Goal: Task Accomplishment & Management: Use online tool/utility

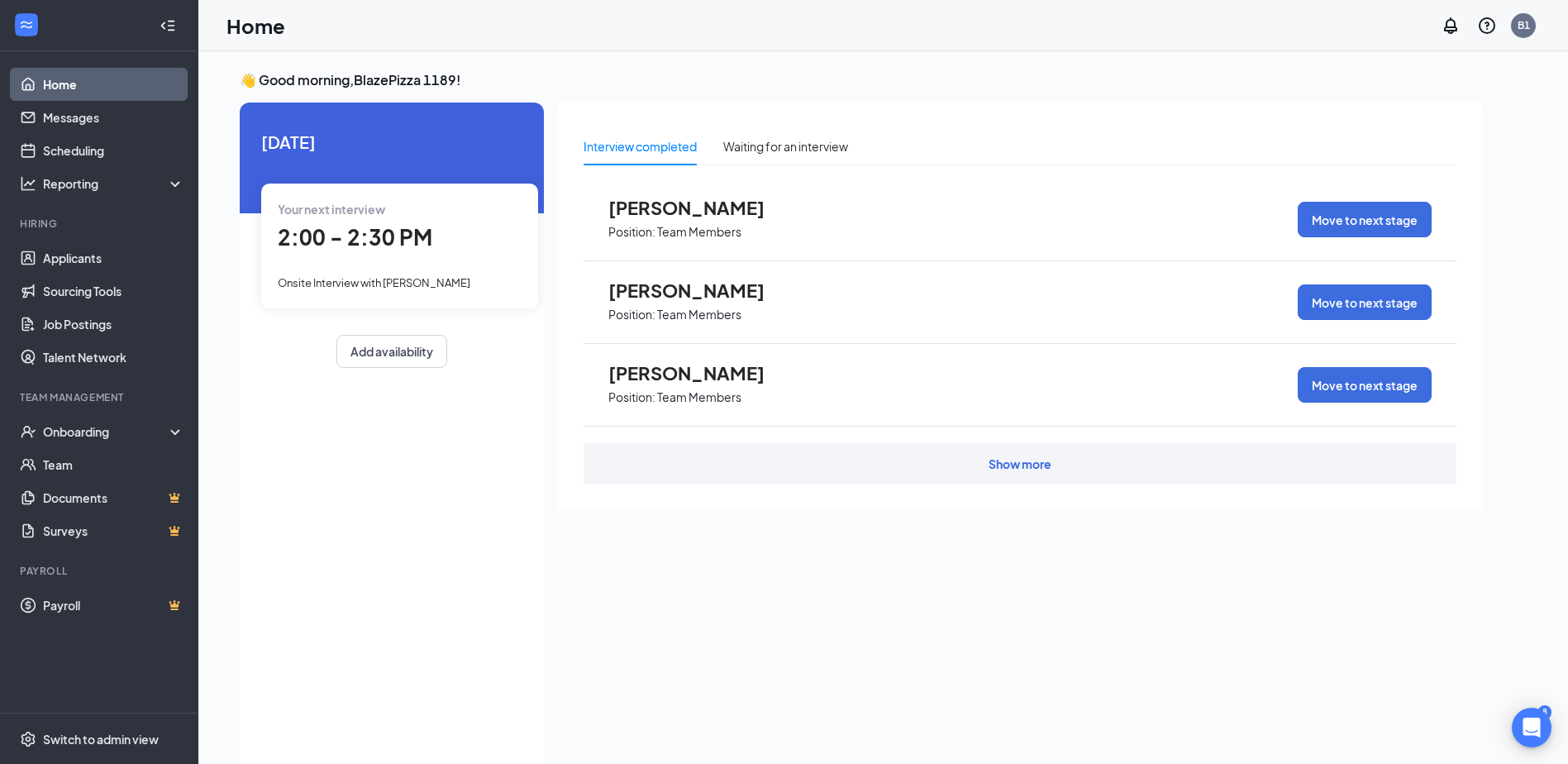
click at [133, 89] on link "Home" at bounding box center [113, 84] width 141 height 33
click at [1046, 473] on div "Show more" at bounding box center [1020, 464] width 873 height 42
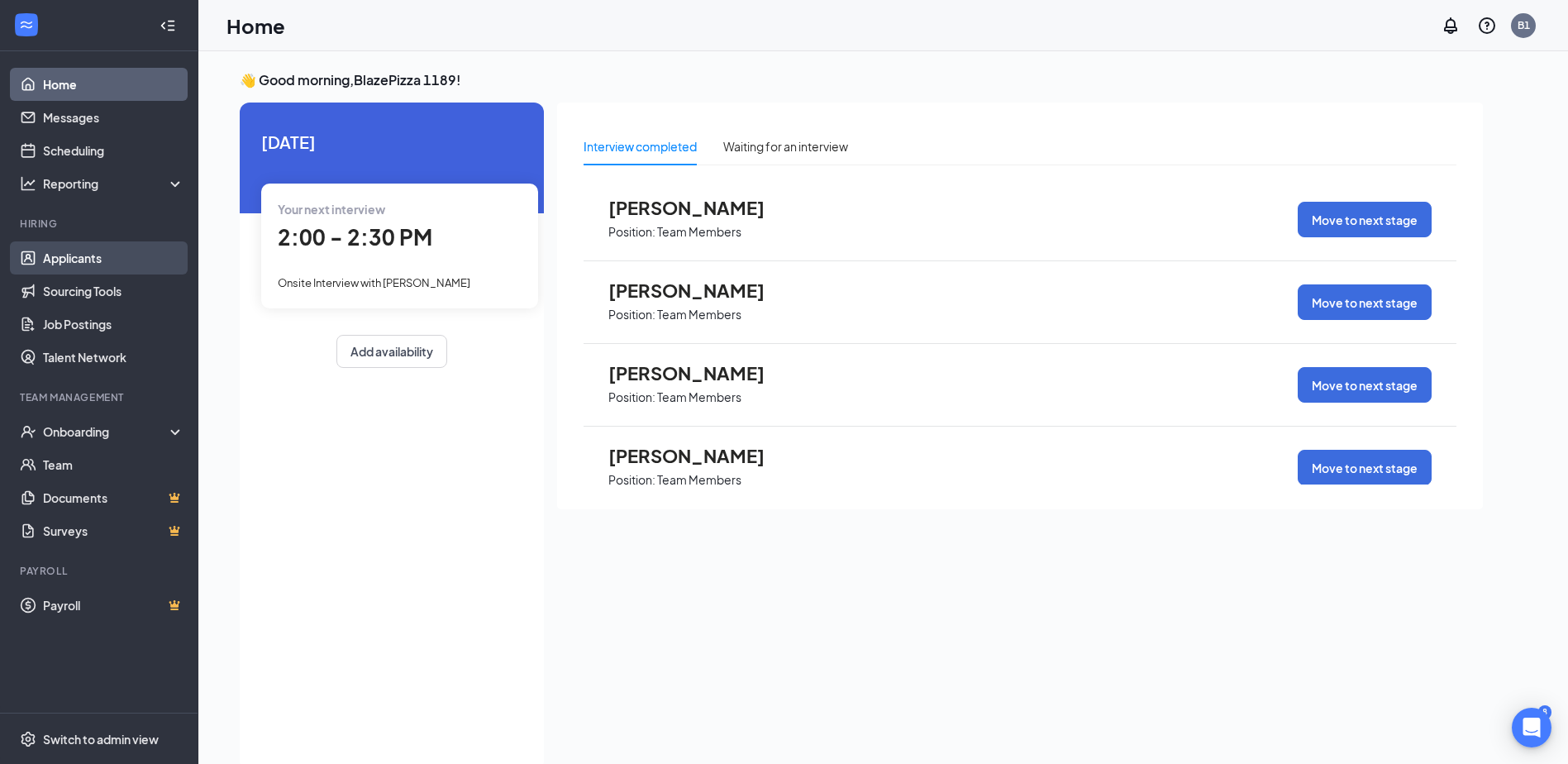
click at [130, 266] on link "Applicants" at bounding box center [113, 258] width 141 height 33
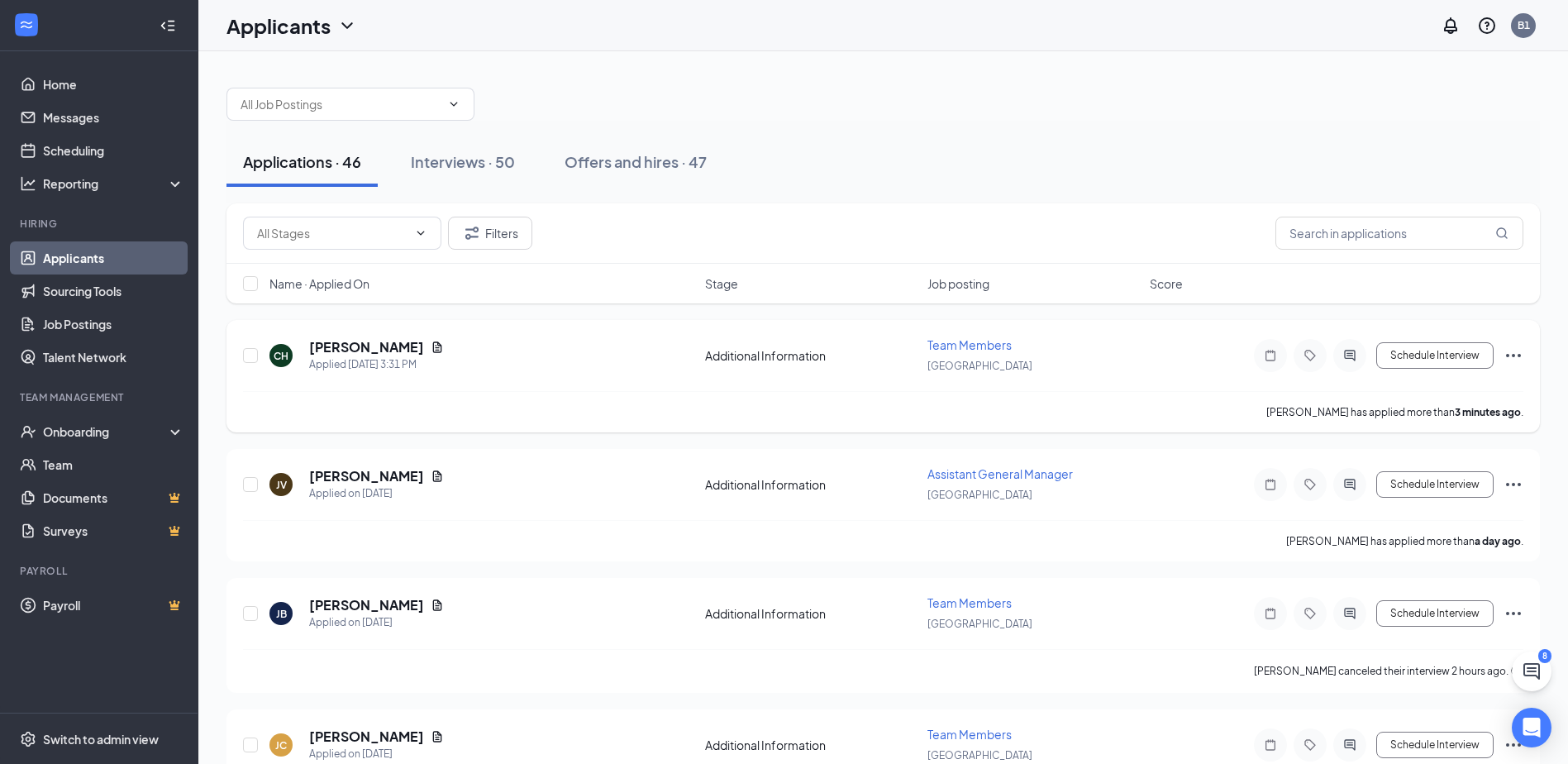
click at [1177, 369] on div "CH [PERSON_NAME] Applied [DATE] 3:31 PM Additional Information Team Members Win…" at bounding box center [883, 363] width 1280 height 54
click at [1509, 360] on icon "Ellipses" at bounding box center [1514, 356] width 20 height 20
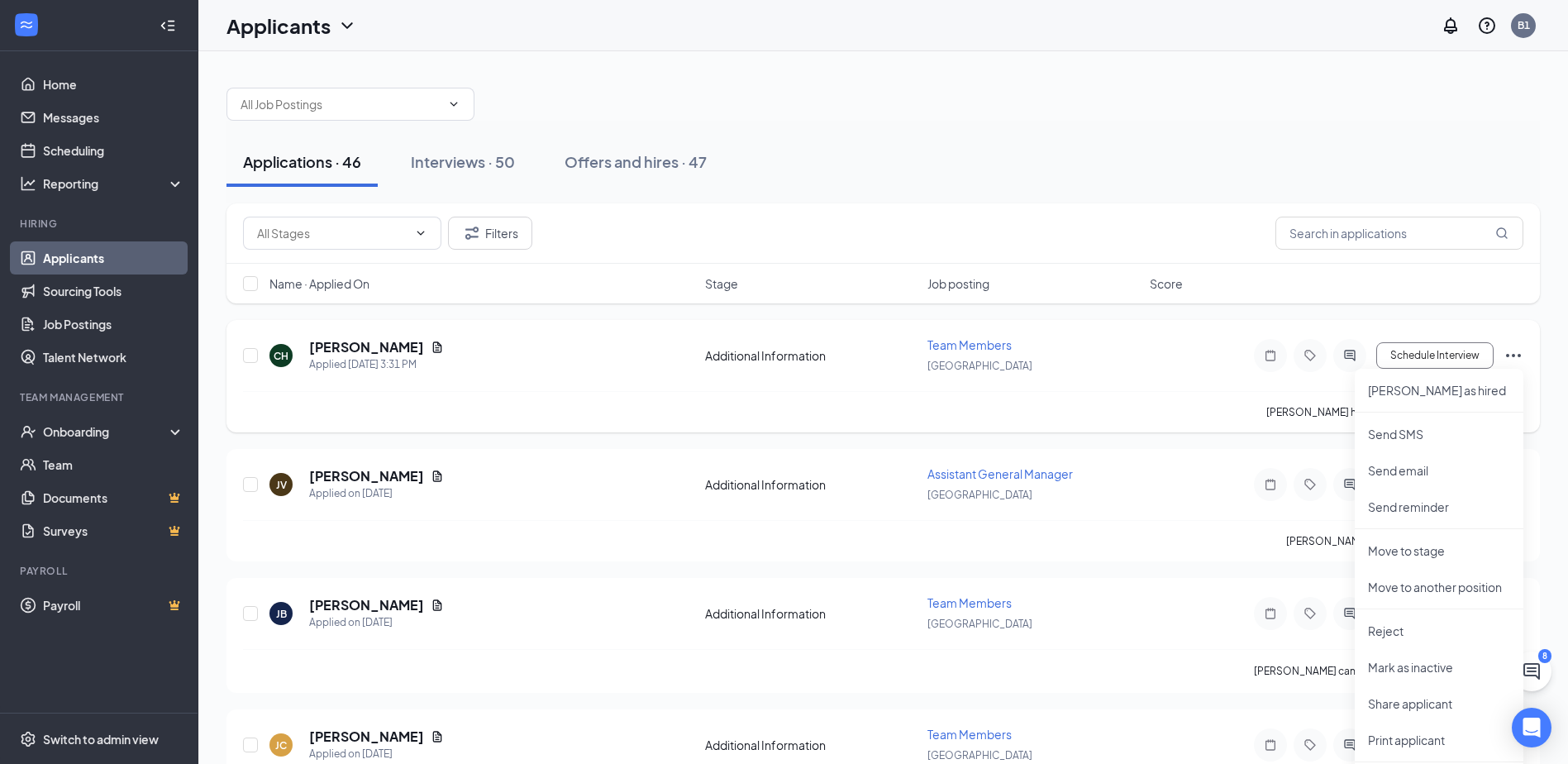
click at [1232, 334] on div "CH [PERSON_NAME] Applied [DATE] 3:31 PM Additional Information Team Members Win…" at bounding box center [883, 376] width 1313 height 113
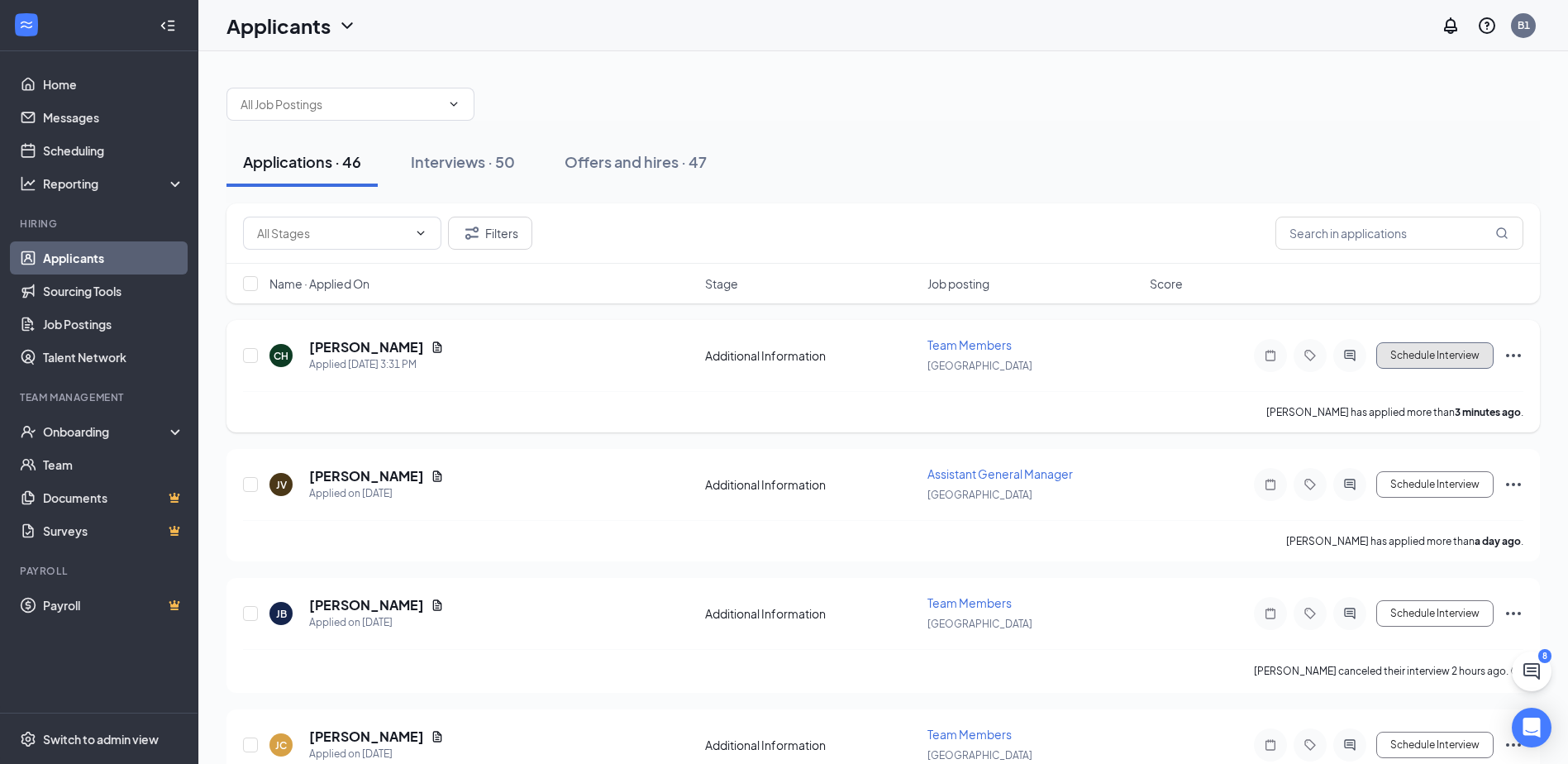
click at [1443, 358] on button "Schedule Interview" at bounding box center [1434, 356] width 118 height 27
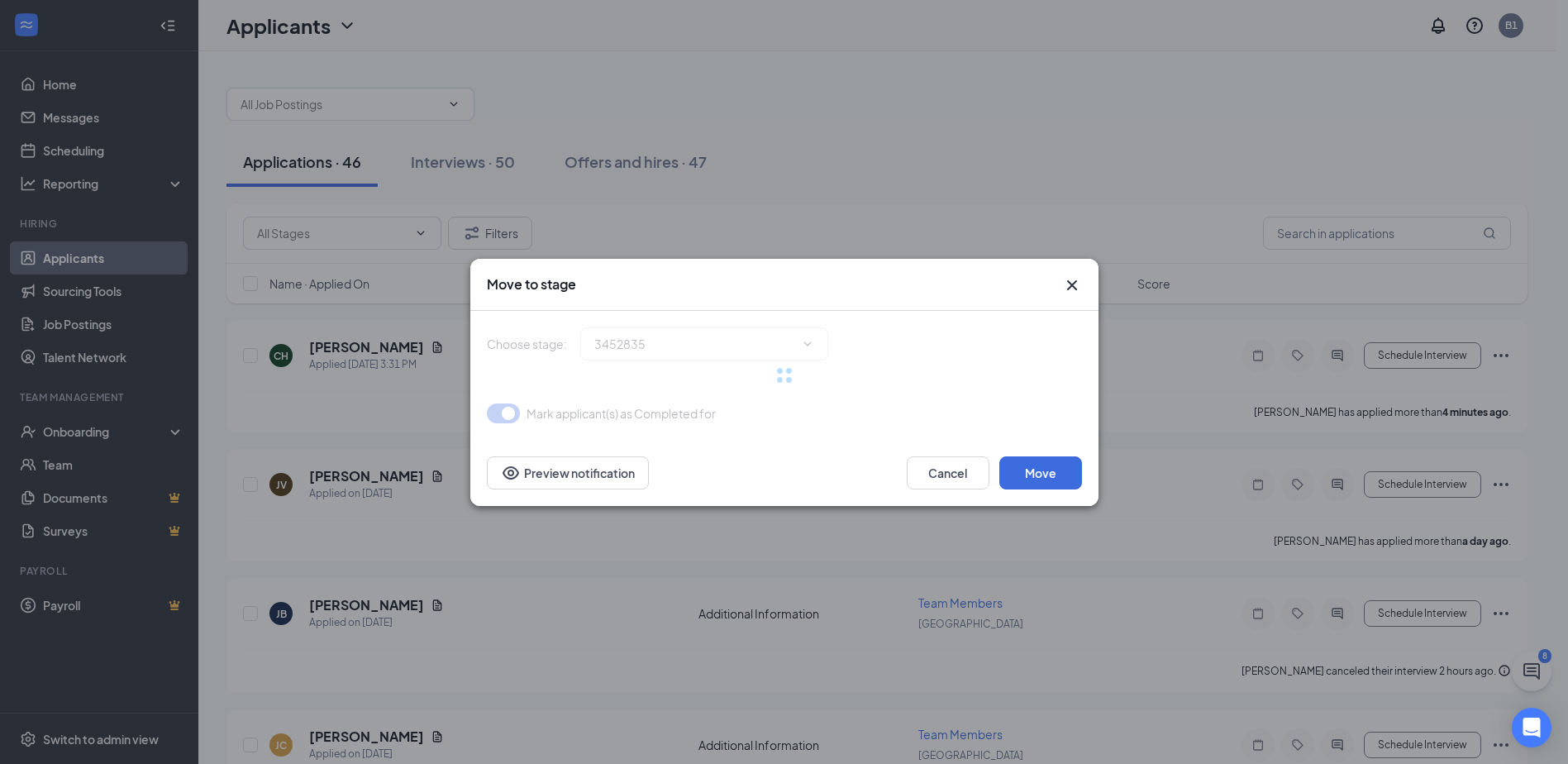
type input "Onsite Interview (next stage)"
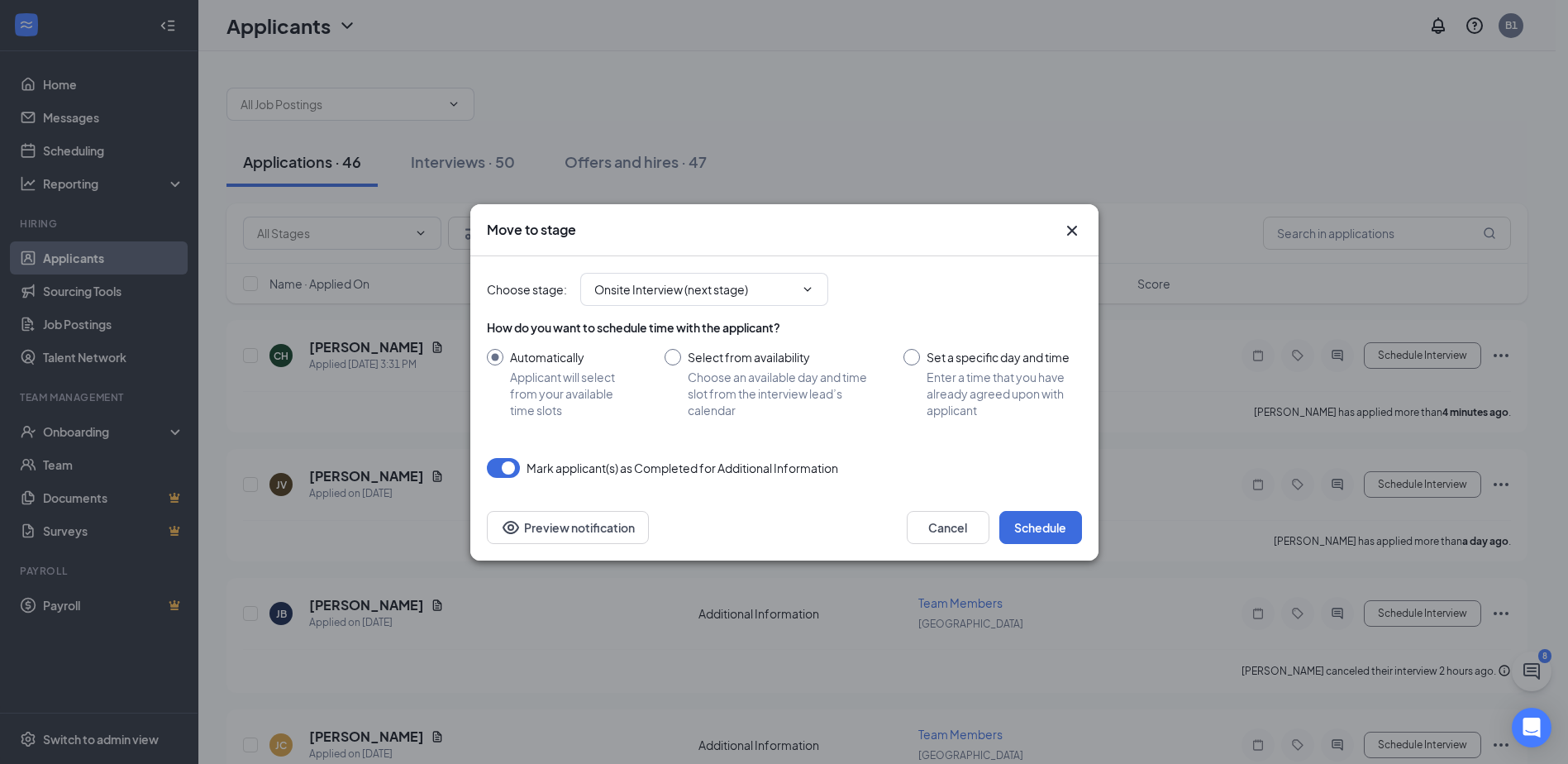
click at [666, 353] on input "Select from availability Choose an available day and time slot from the intervi…" at bounding box center [768, 383] width 207 height 69
radio input "true"
radio input "false"
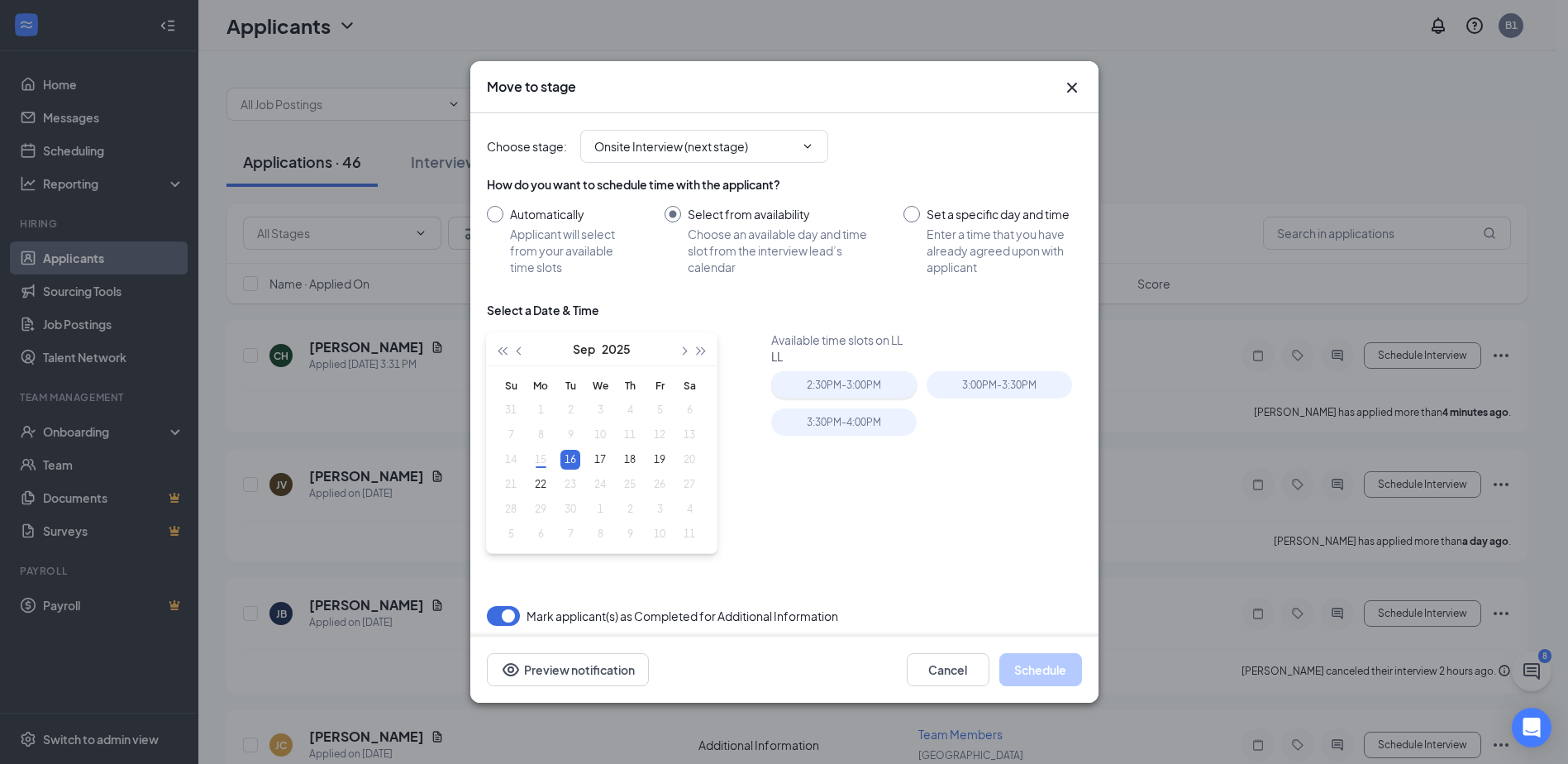
click at [796, 390] on div "2:30PM - 3:00PM" at bounding box center [844, 385] width 145 height 28
click at [1039, 662] on button "Schedule" at bounding box center [1040, 670] width 83 height 33
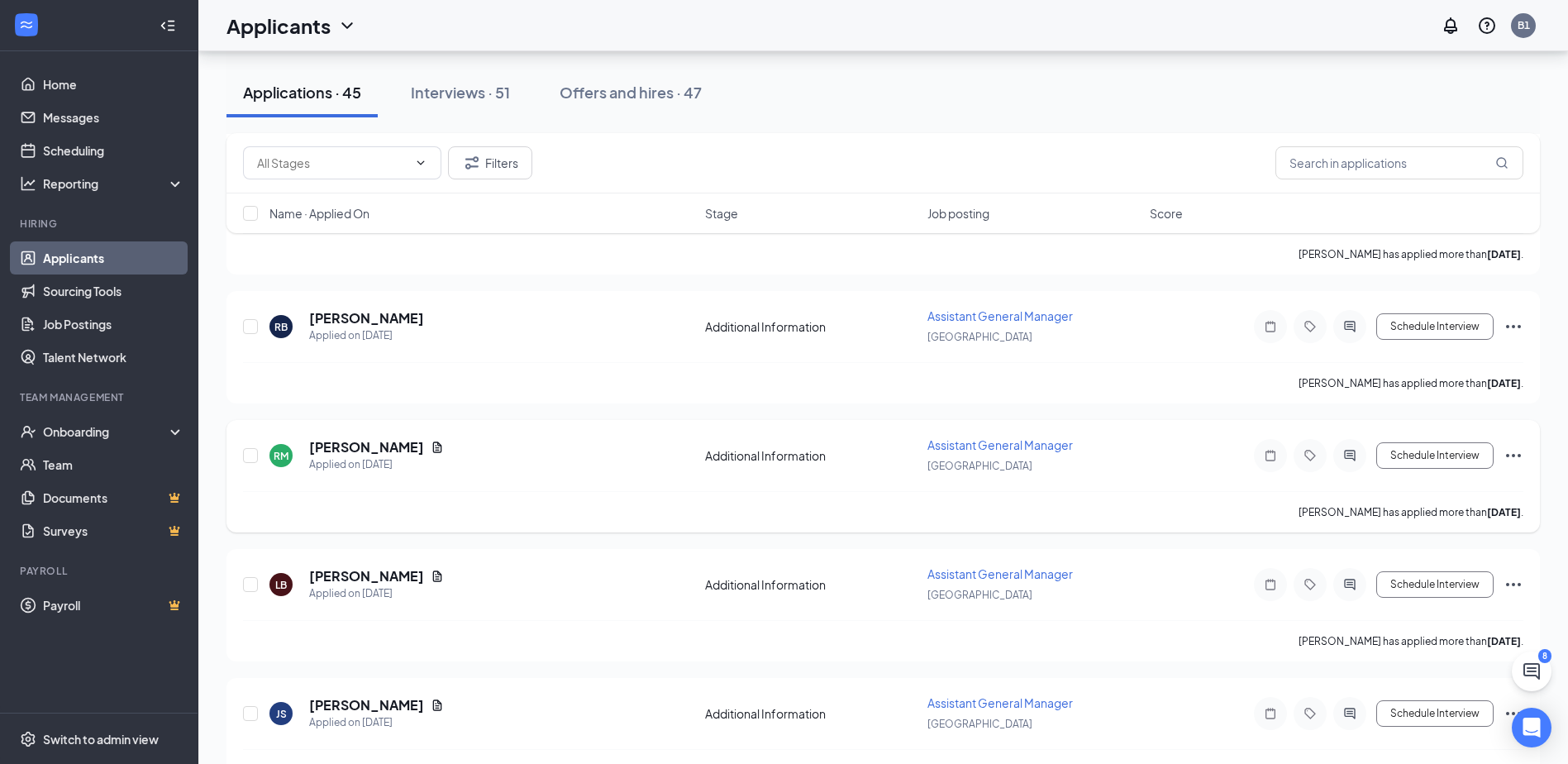
scroll to position [1241, 0]
drag, startPoint x: 1007, startPoint y: 558, endPoint x: 1026, endPoint y: 548, distance: 21.5
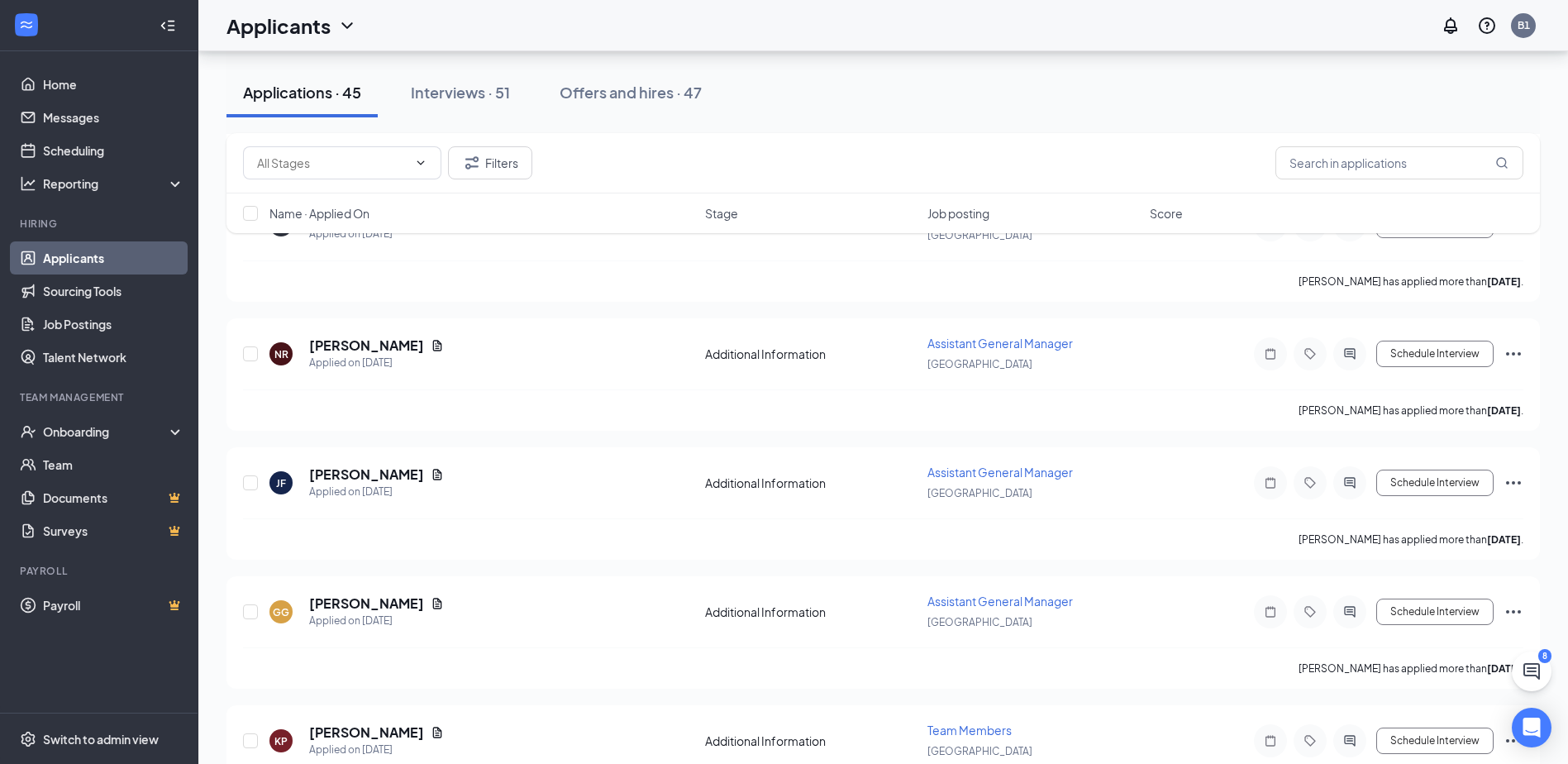
scroll to position [0, 0]
